Goal: Find specific page/section: Find specific page/section

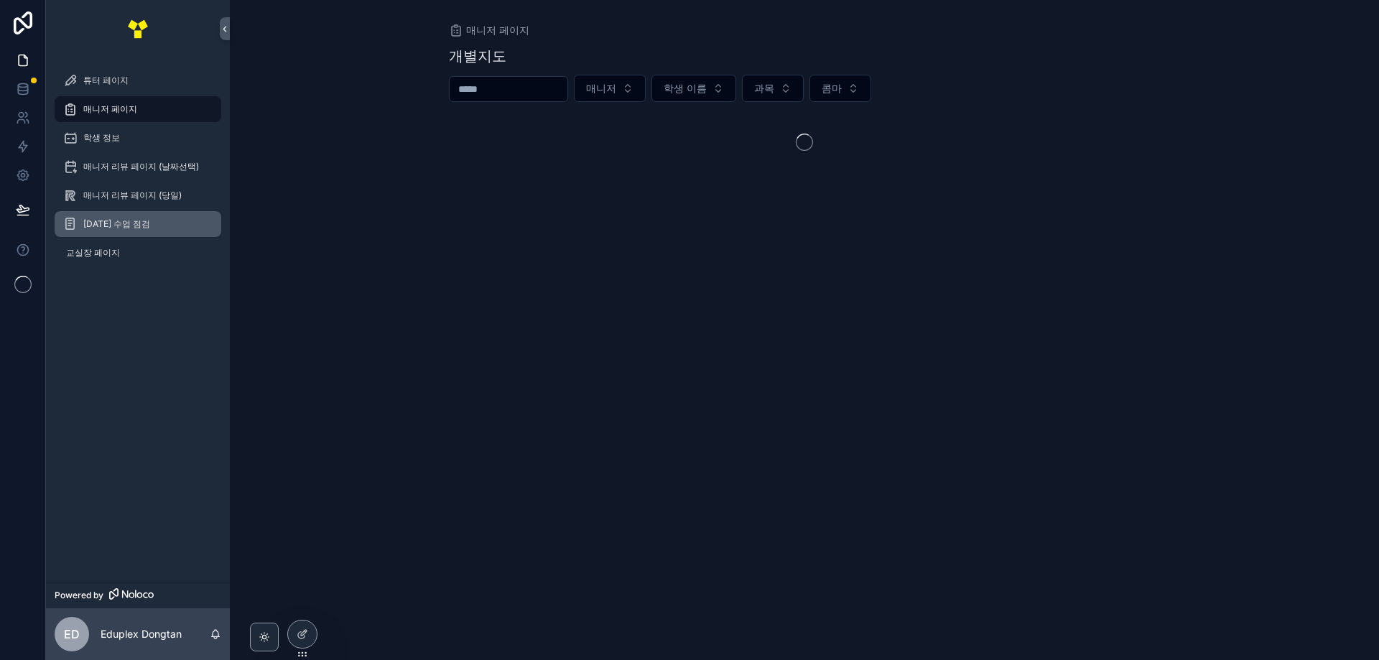
click at [100, 221] on span "[DATE] 수업 점검" at bounding box center [116, 223] width 67 height 11
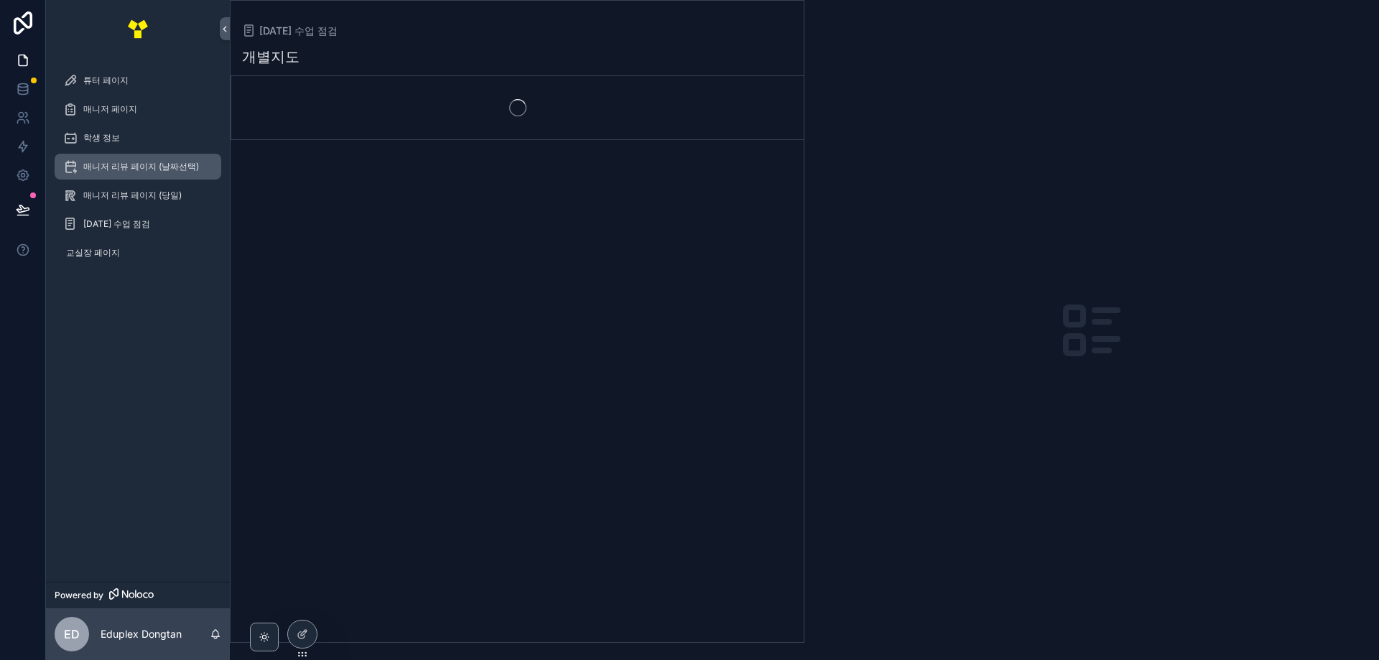
click at [122, 169] on span "매니저 리뷰 페이지 (날짜선택)" at bounding box center [141, 166] width 116 height 11
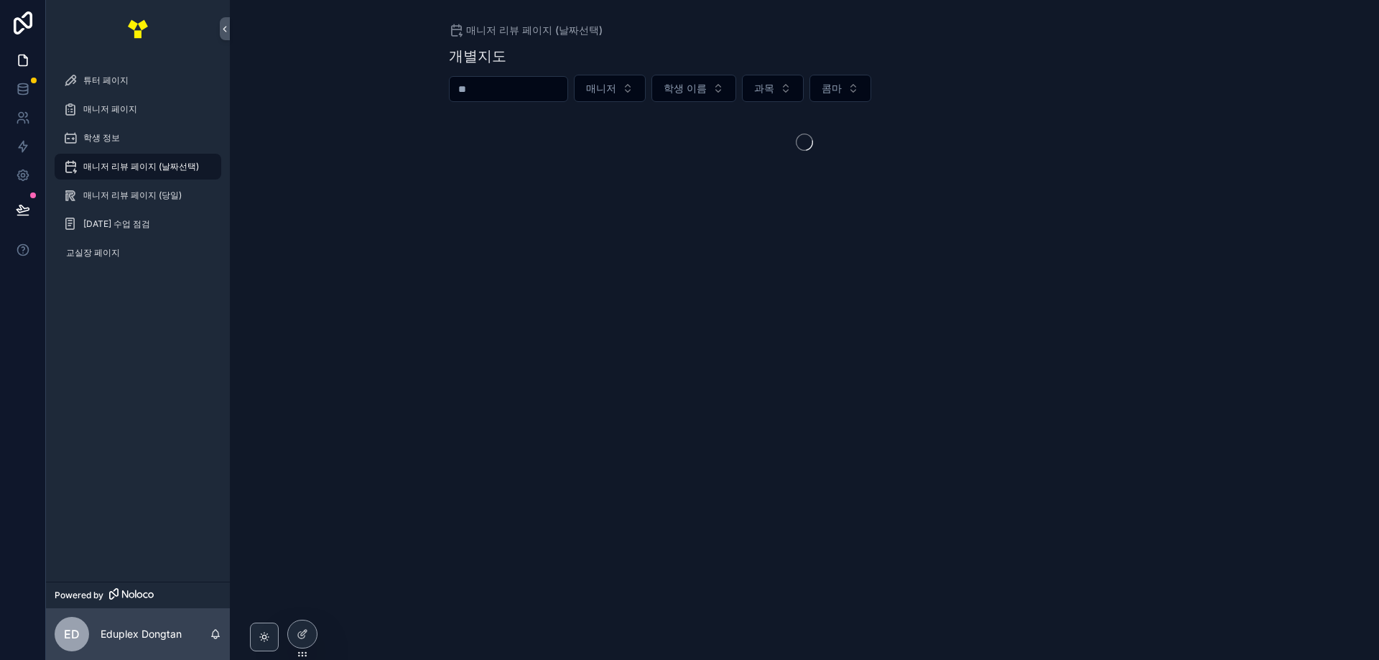
click at [122, 169] on span "매니저 리뷰 페이지 (날짜선택)" at bounding box center [141, 166] width 116 height 11
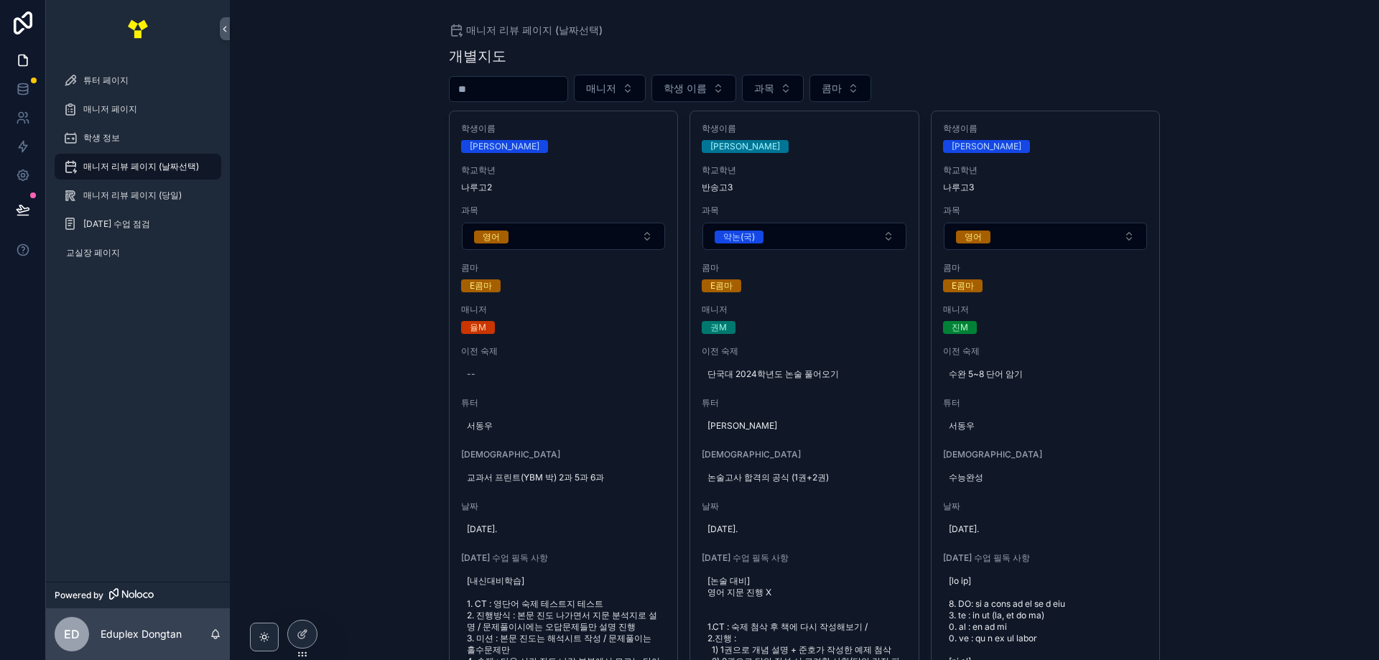
click at [484, 95] on input "scrollable content" at bounding box center [509, 89] width 118 height 20
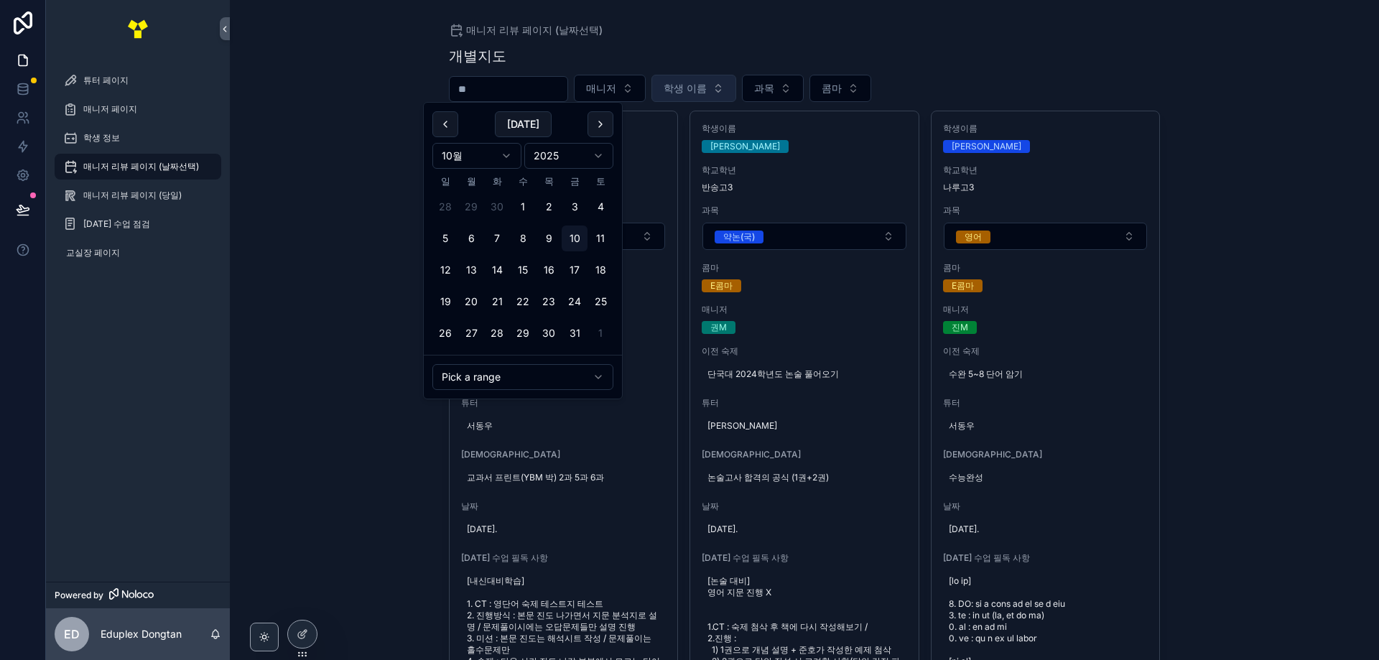
click at [728, 79] on button "학생 이름" at bounding box center [694, 88] width 85 height 27
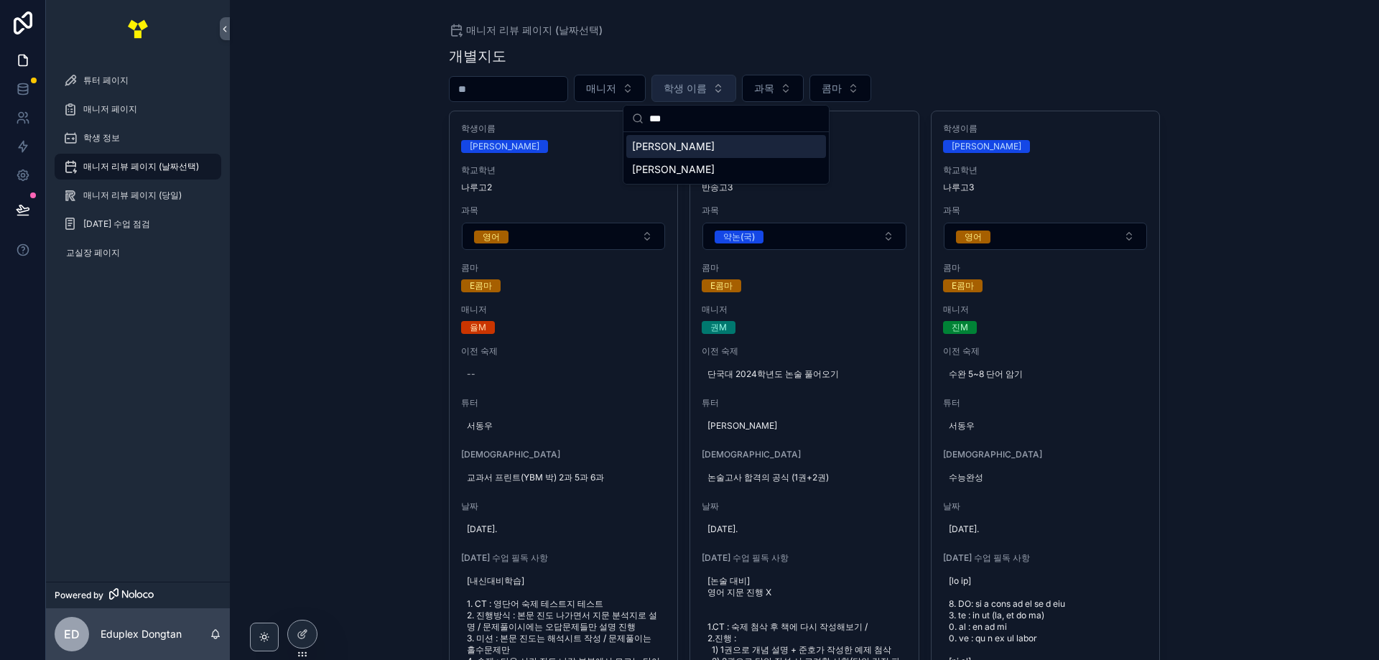
type input "***"
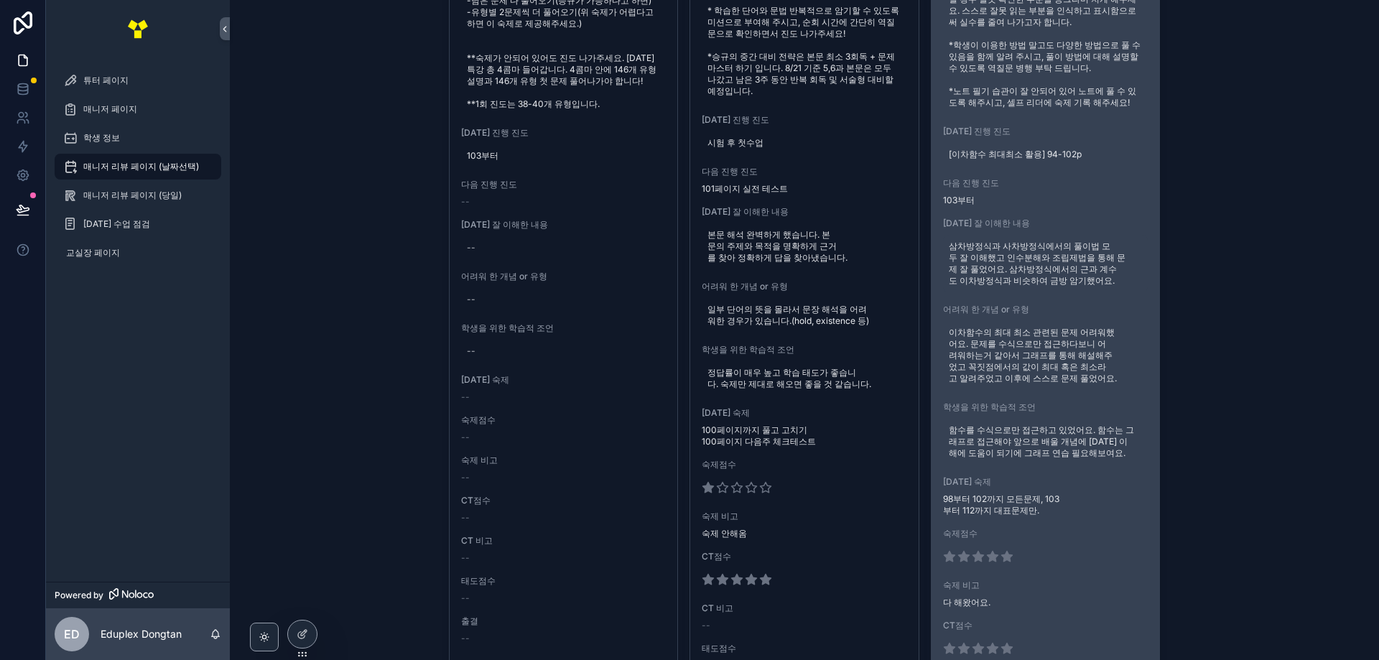
scroll to position [790, 0]
